Goal: Check status: Check status

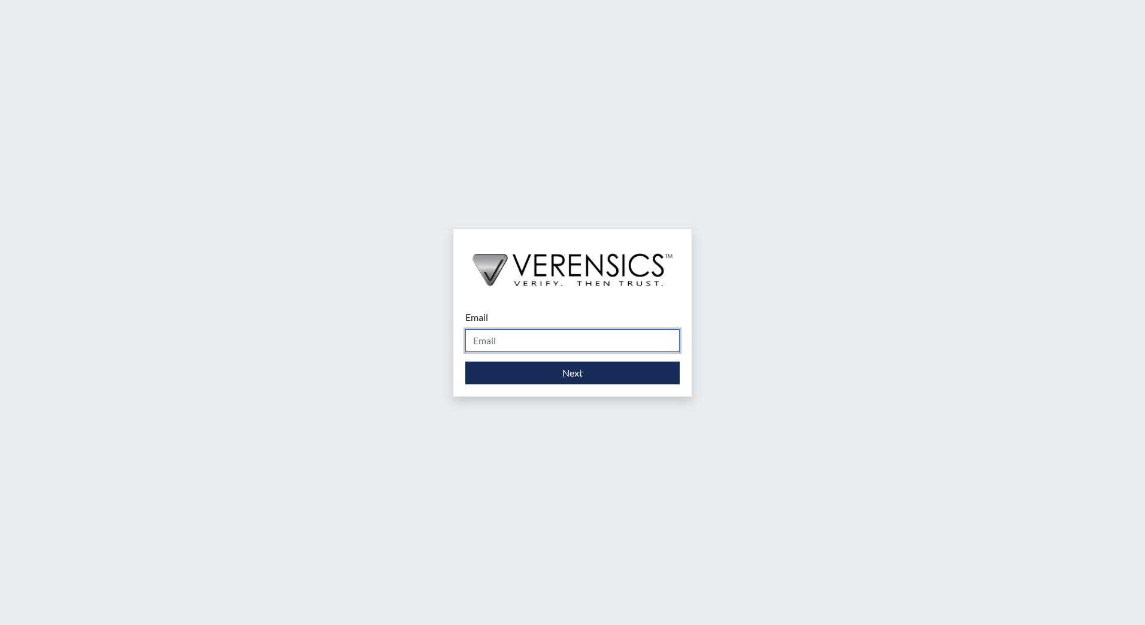
click at [560, 347] on input "Email" at bounding box center [572, 340] width 214 height 23
type input "[EMAIL_ADDRESS][DOMAIN_NAME]"
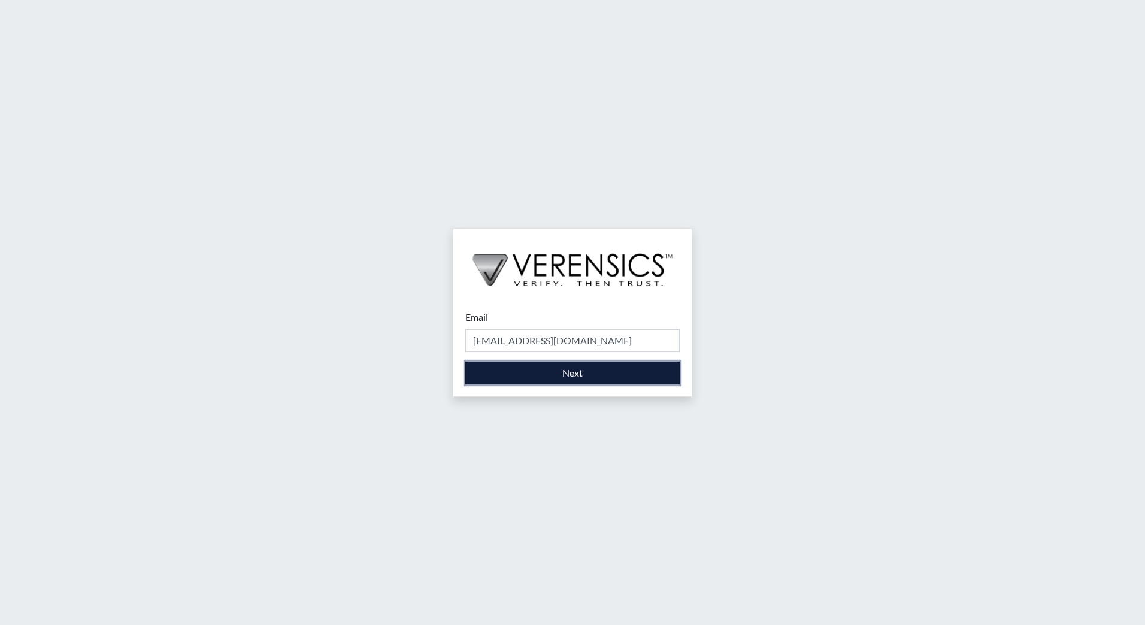
click at [572, 381] on button "Next" at bounding box center [572, 373] width 214 height 23
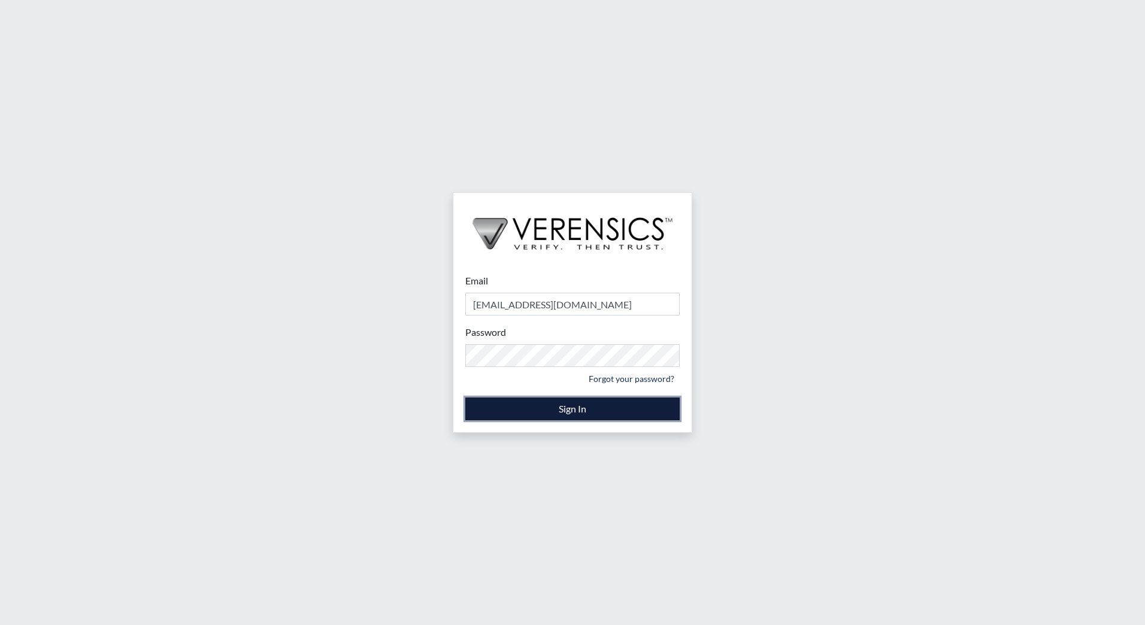
click at [471, 407] on button "Sign In" at bounding box center [572, 409] width 214 height 23
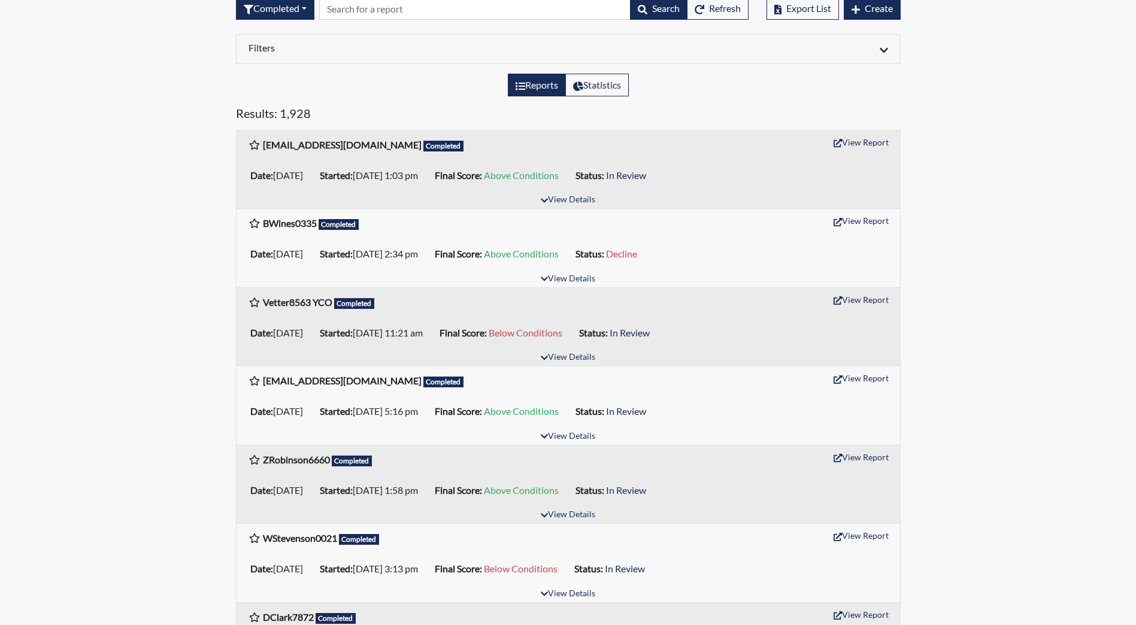
scroll to position [120, 0]
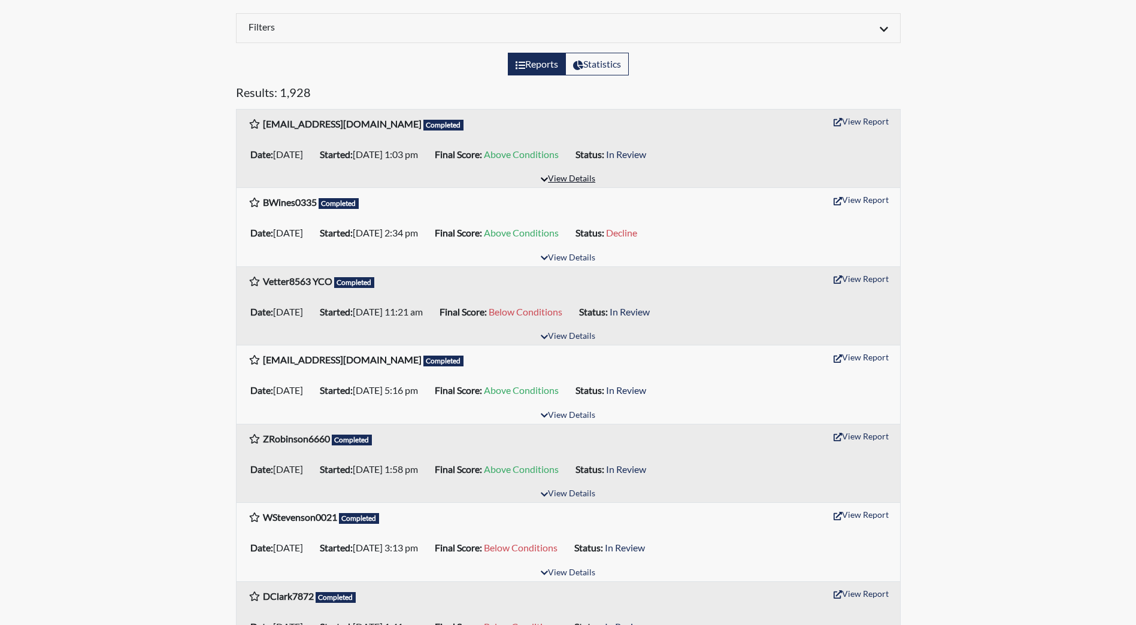
click at [587, 186] on button "View Details" at bounding box center [567, 179] width 65 height 16
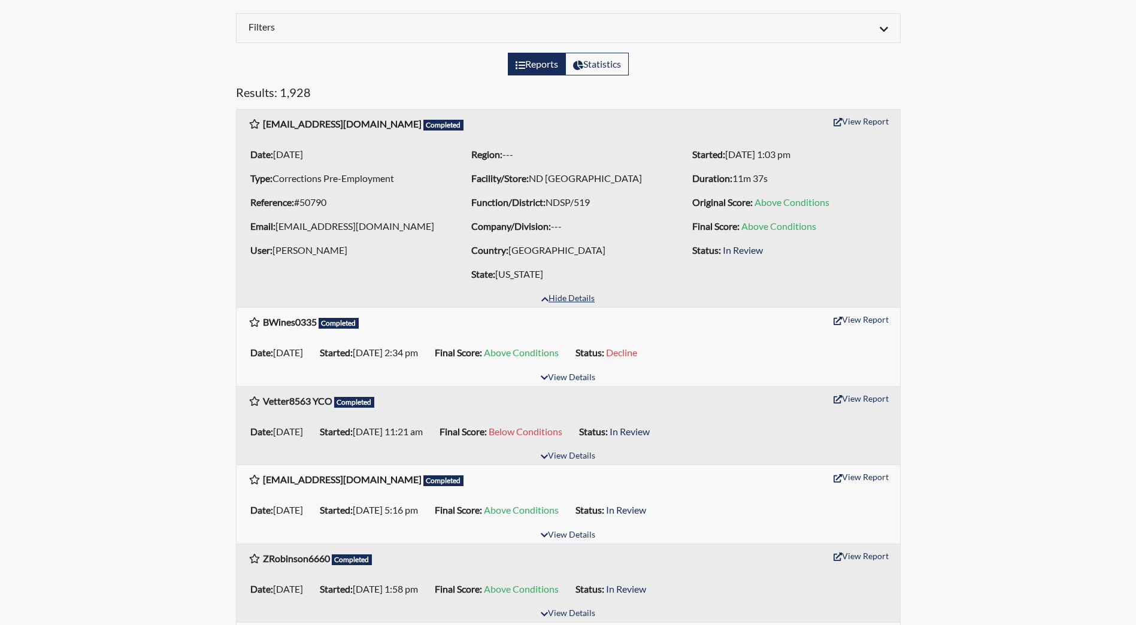
click at [581, 296] on button "Hide Details" at bounding box center [568, 299] width 64 height 16
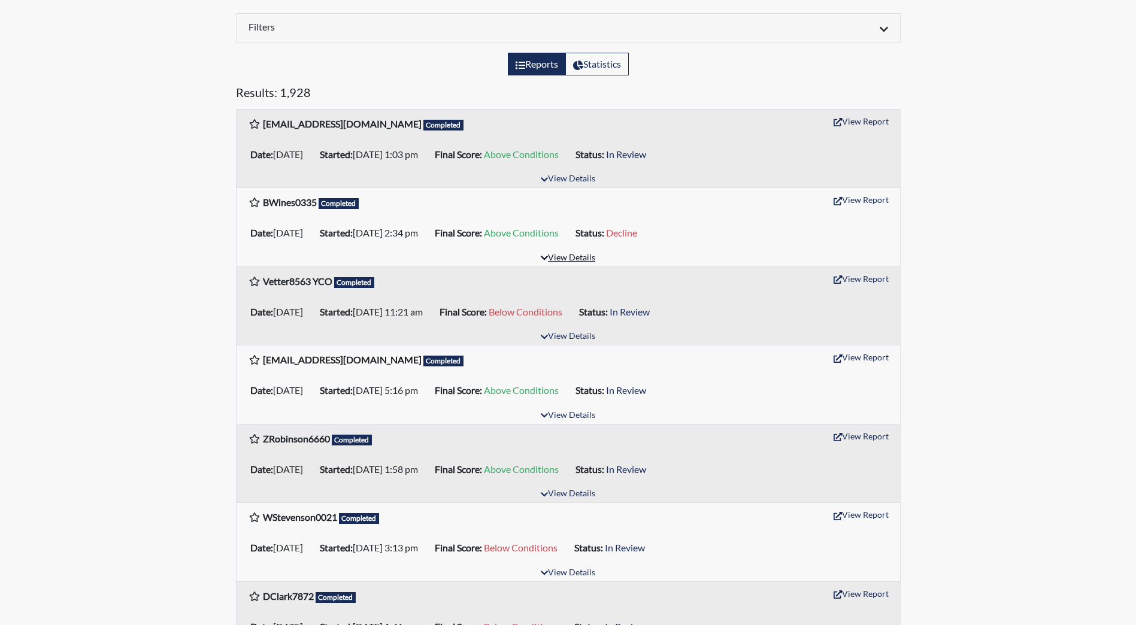
click at [569, 265] on button "View Details" at bounding box center [567, 258] width 65 height 16
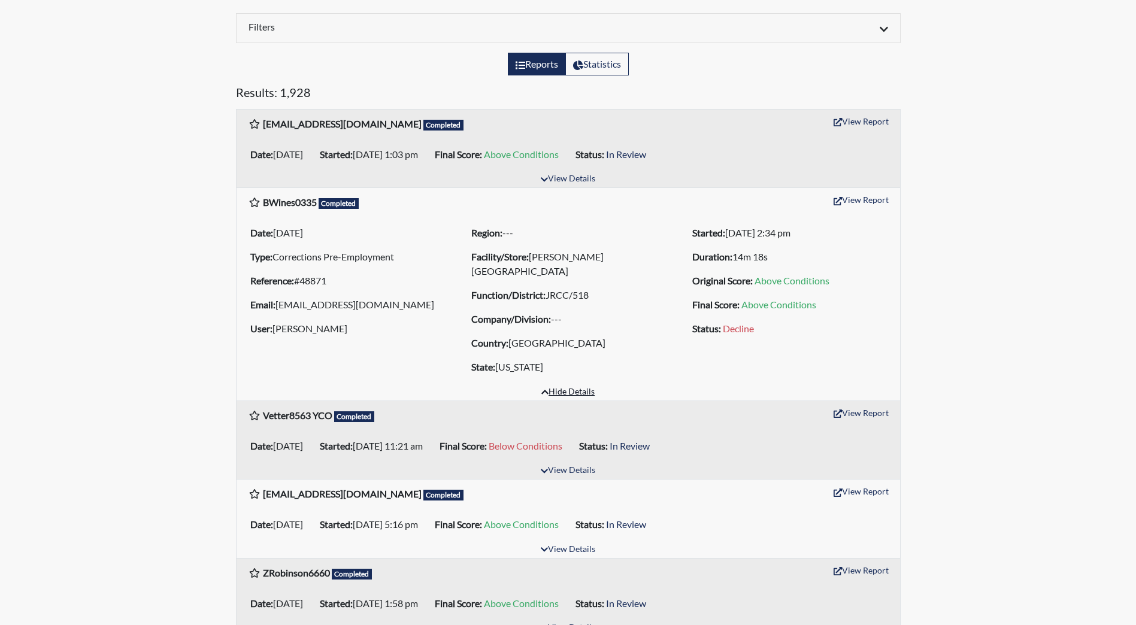
click at [571, 390] on button "Hide Details" at bounding box center [568, 392] width 64 height 16
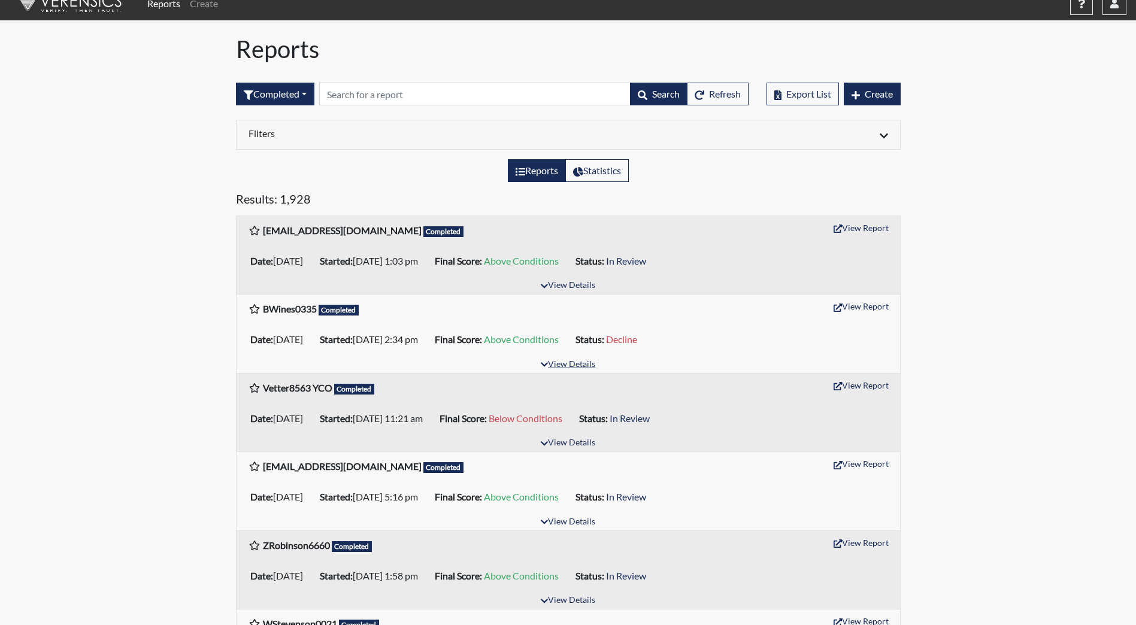
scroll to position [0, 0]
